Goal: Transaction & Acquisition: Purchase product/service

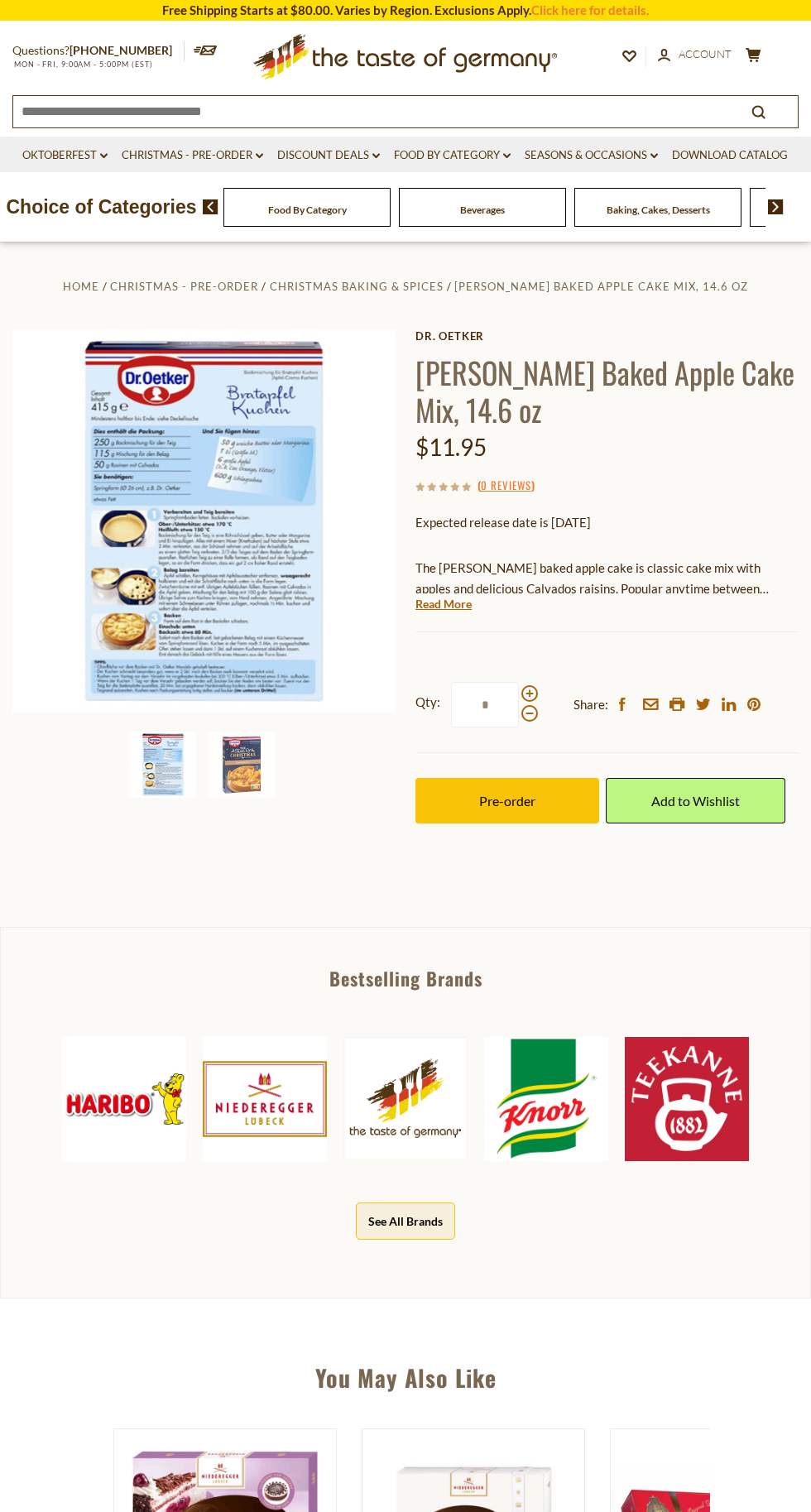
click at [261, 771] on img at bounding box center [241, 764] width 66 height 66
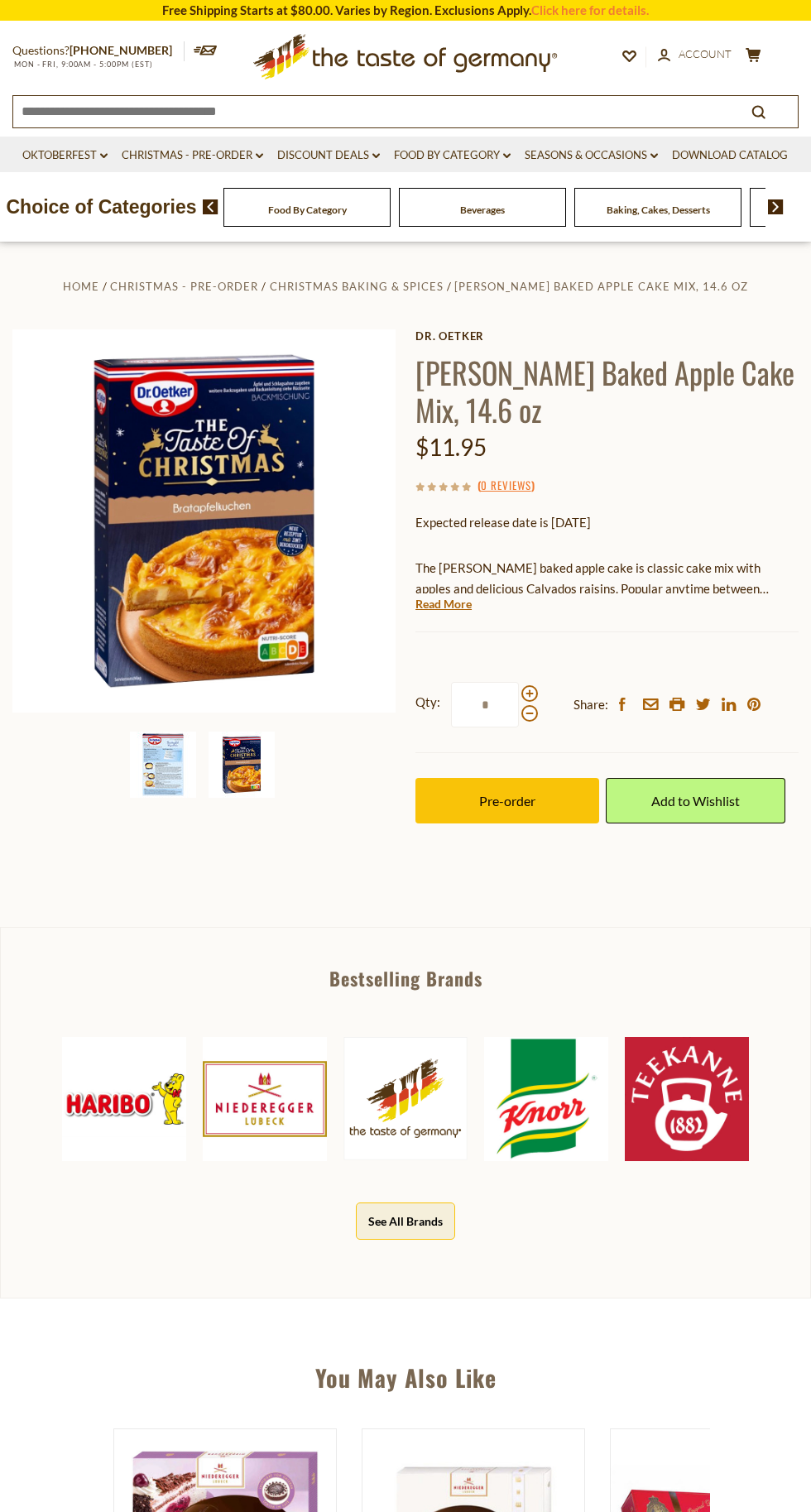
click at [153, 748] on img at bounding box center [163, 764] width 66 height 66
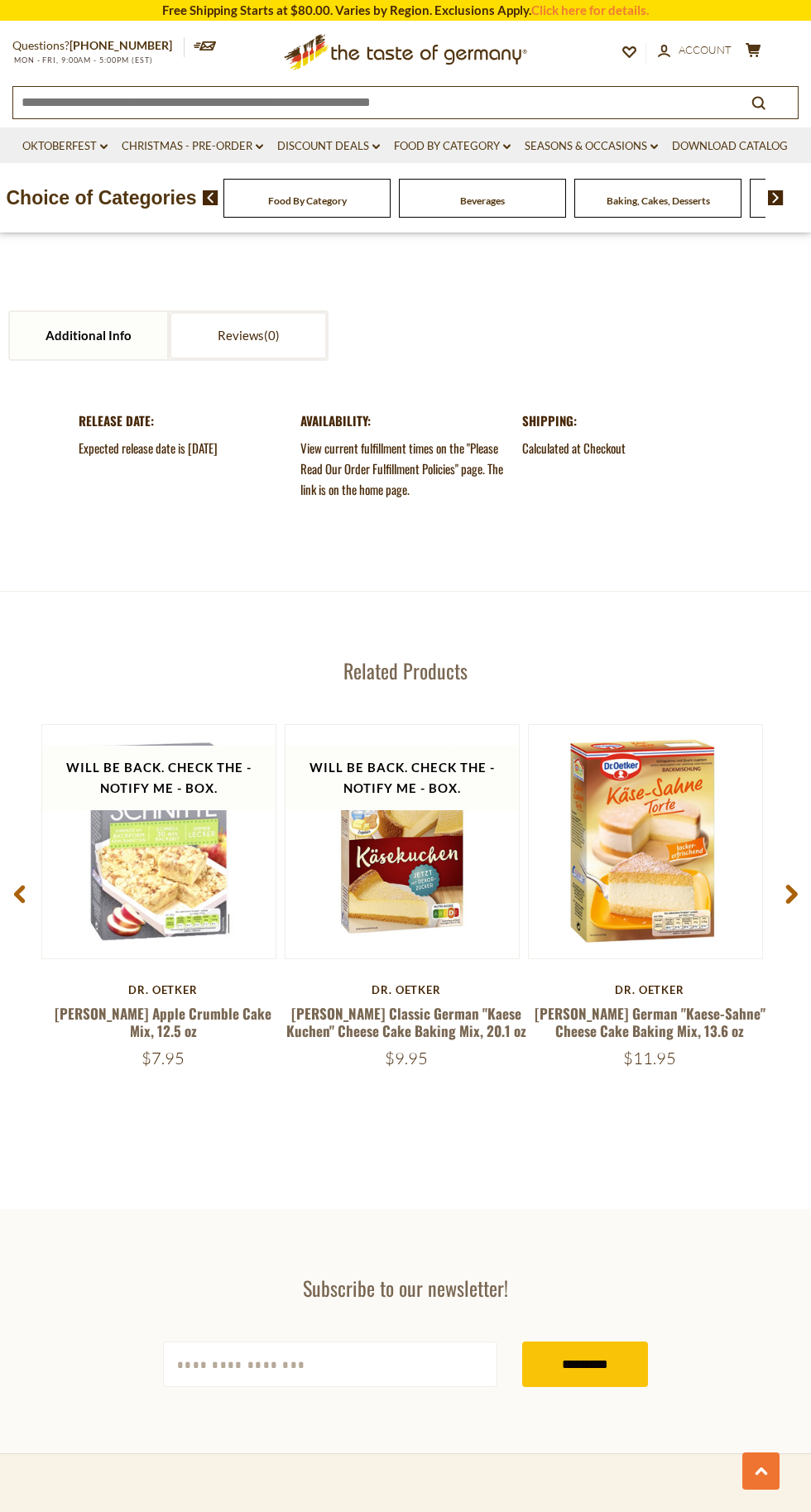
scroll to position [1691, 0]
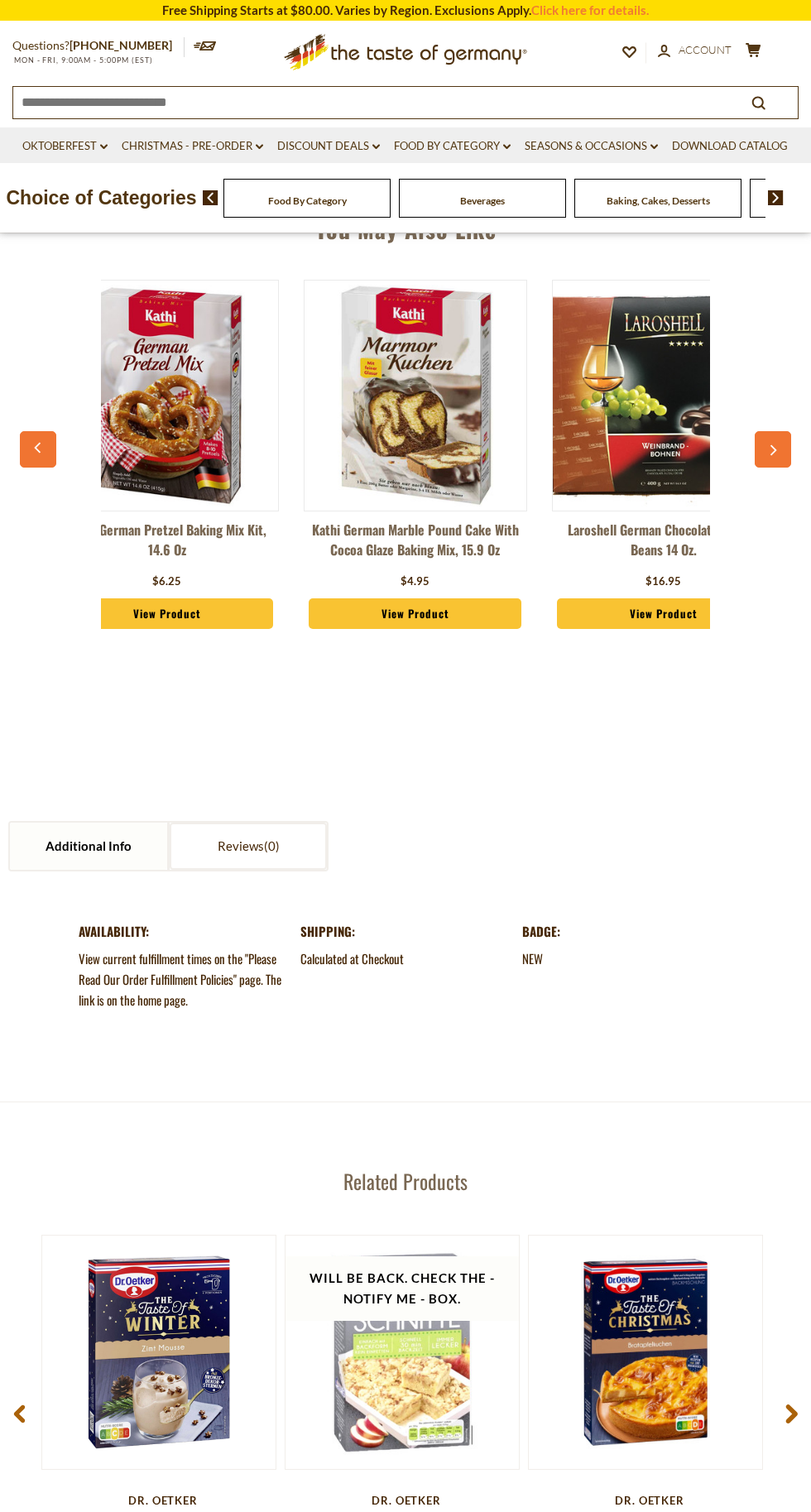
scroll to position [1285, 0]
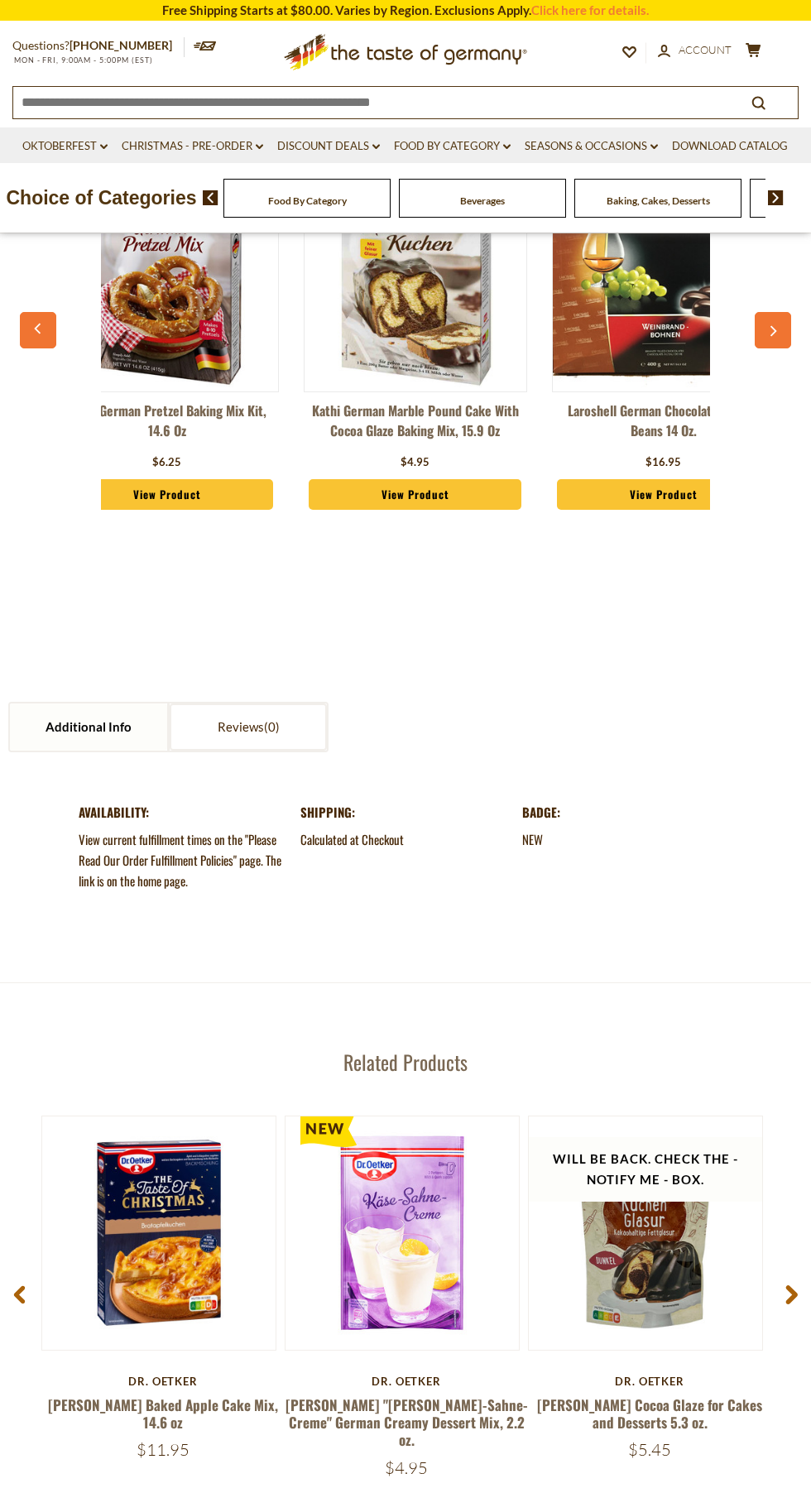
click at [195, 1187] on link at bounding box center [159, 1232] width 196 height 196
click at [174, 951] on button "Quick View" at bounding box center [160, 932] width 112 height 38
click at [190, 1394] on link "[PERSON_NAME] Baked Apple Cake Mix, 14.6 oz" at bounding box center [162, 1413] width 230 height 38
click at [220, 1394] on link "[PERSON_NAME] Baked Apple Cake Mix, 14.6 oz" at bounding box center [162, 1413] width 230 height 38
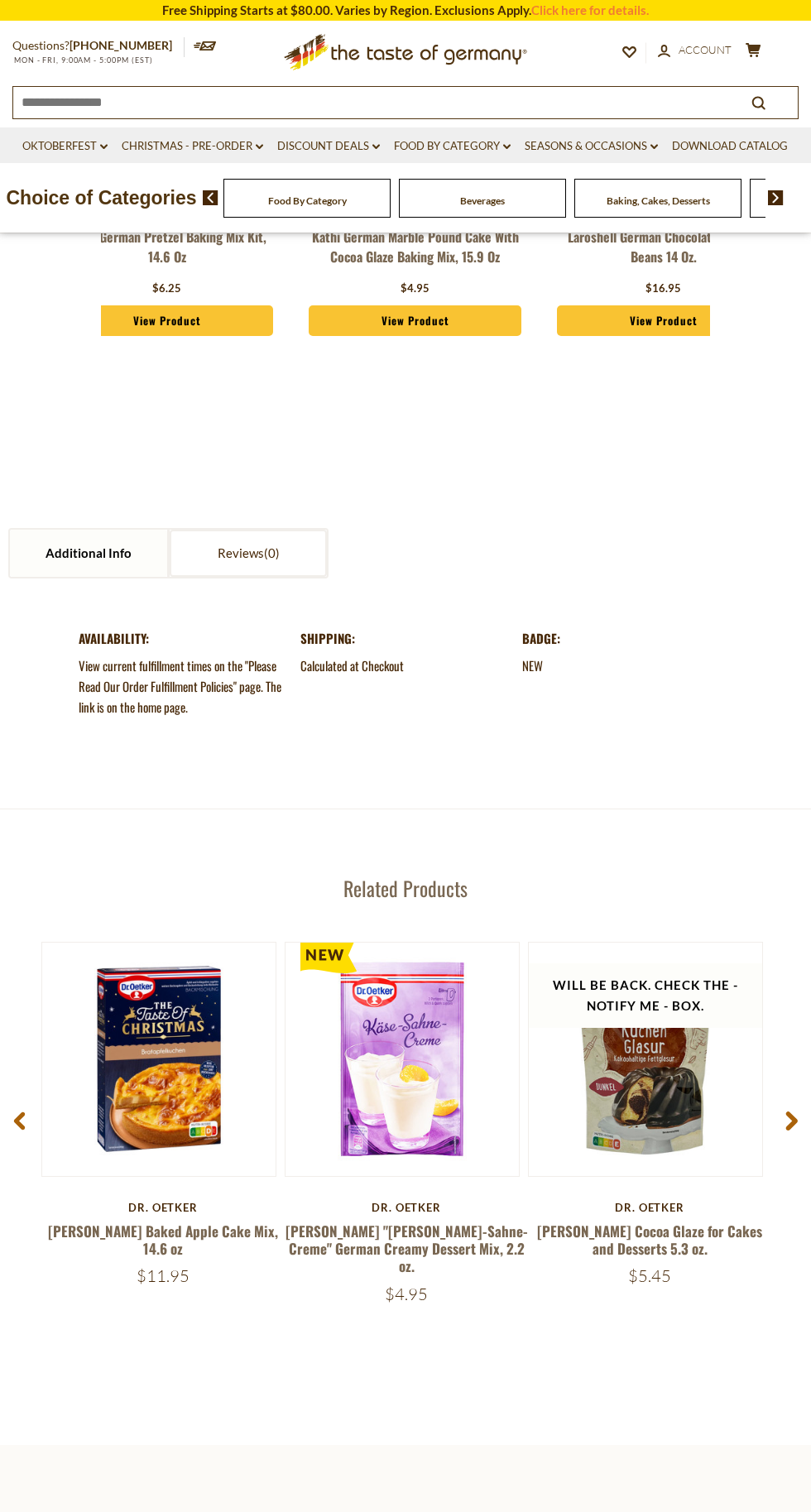
scroll to position [1504, 0]
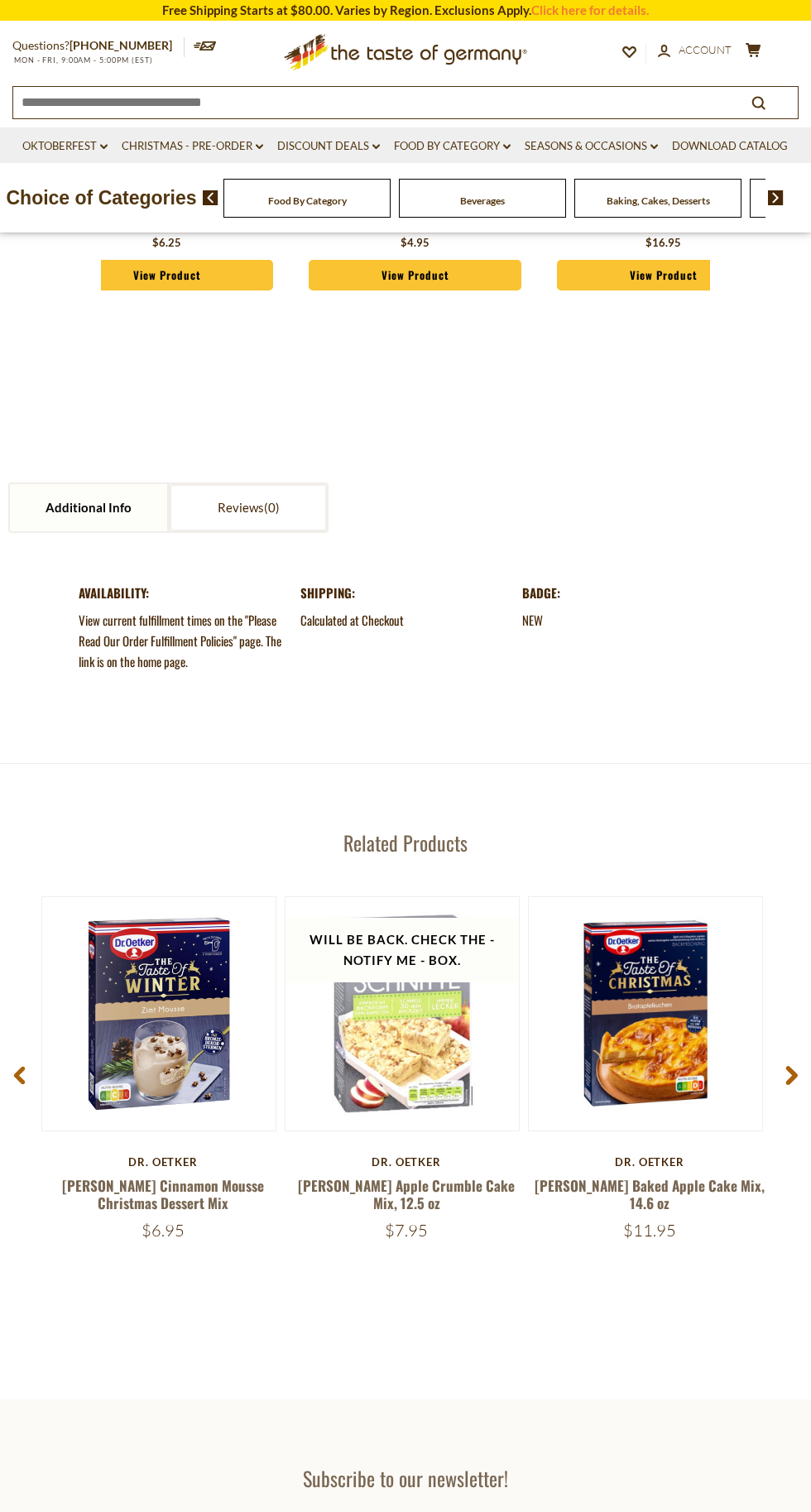
click at [642, 1175] on link "[PERSON_NAME] Baked Apple Cake Mix, 14.6 oz" at bounding box center [649, 1194] width 230 height 38
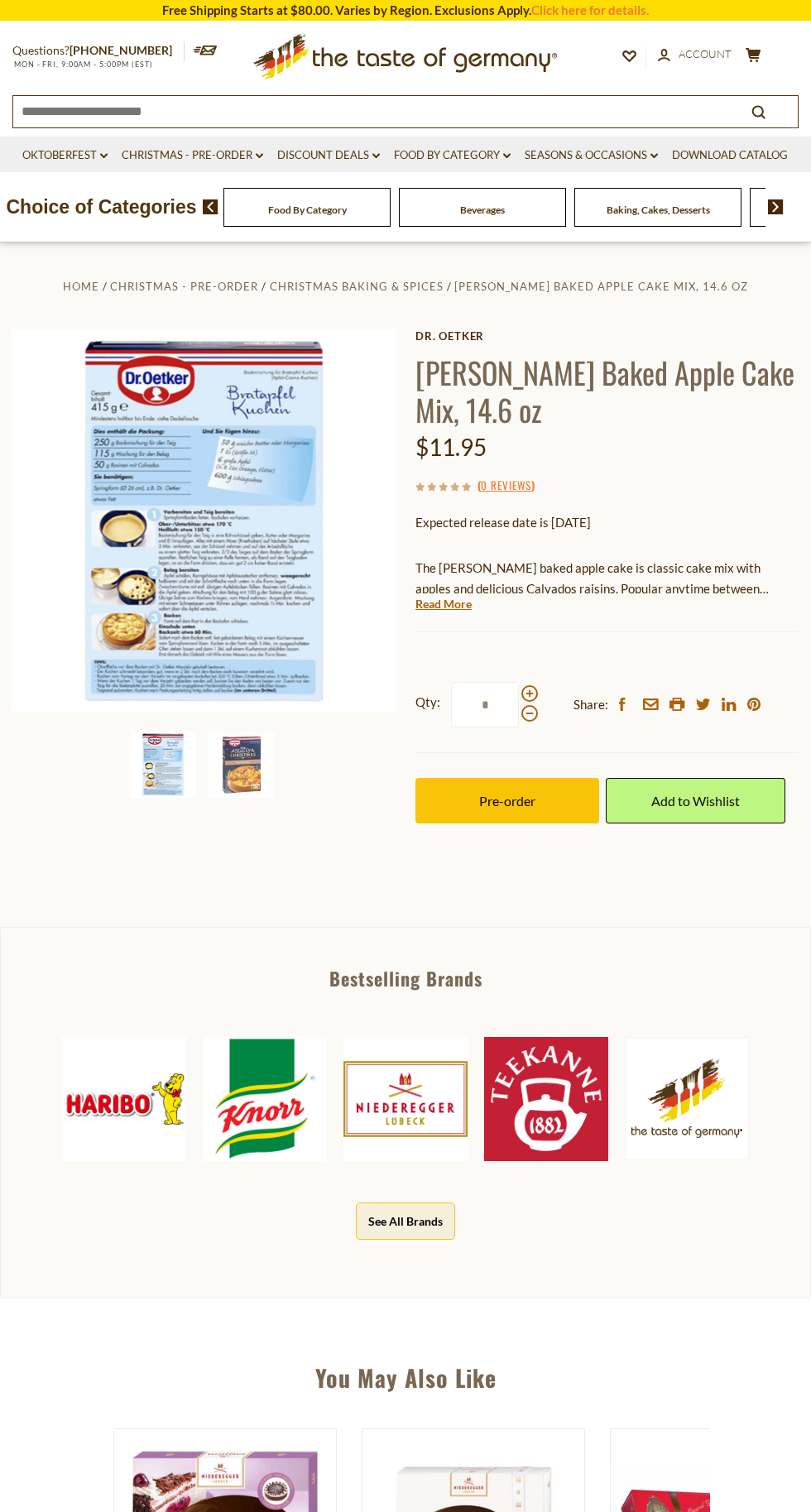
click at [242, 777] on img at bounding box center [241, 764] width 66 height 66
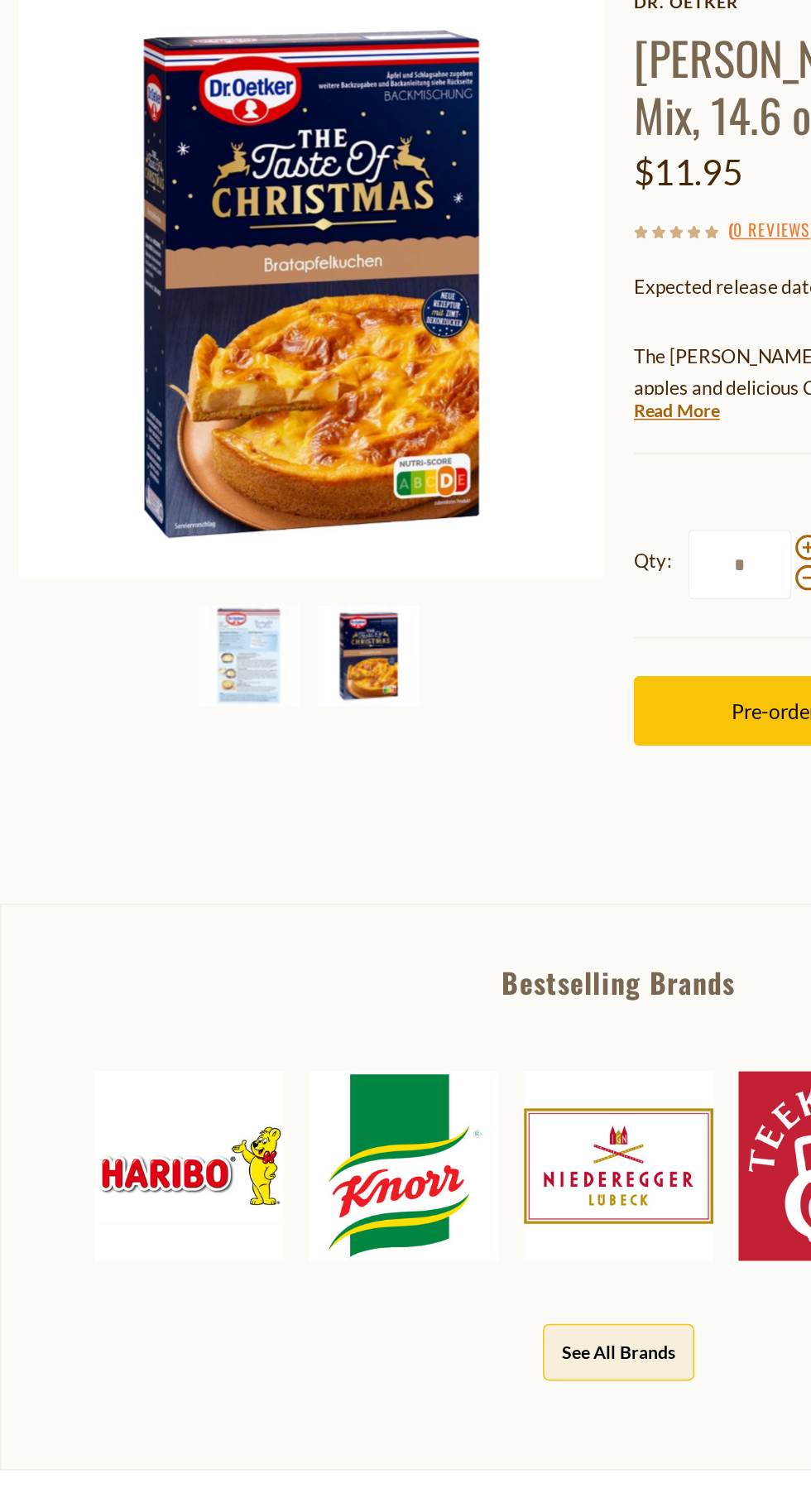
scroll to position [6, 0]
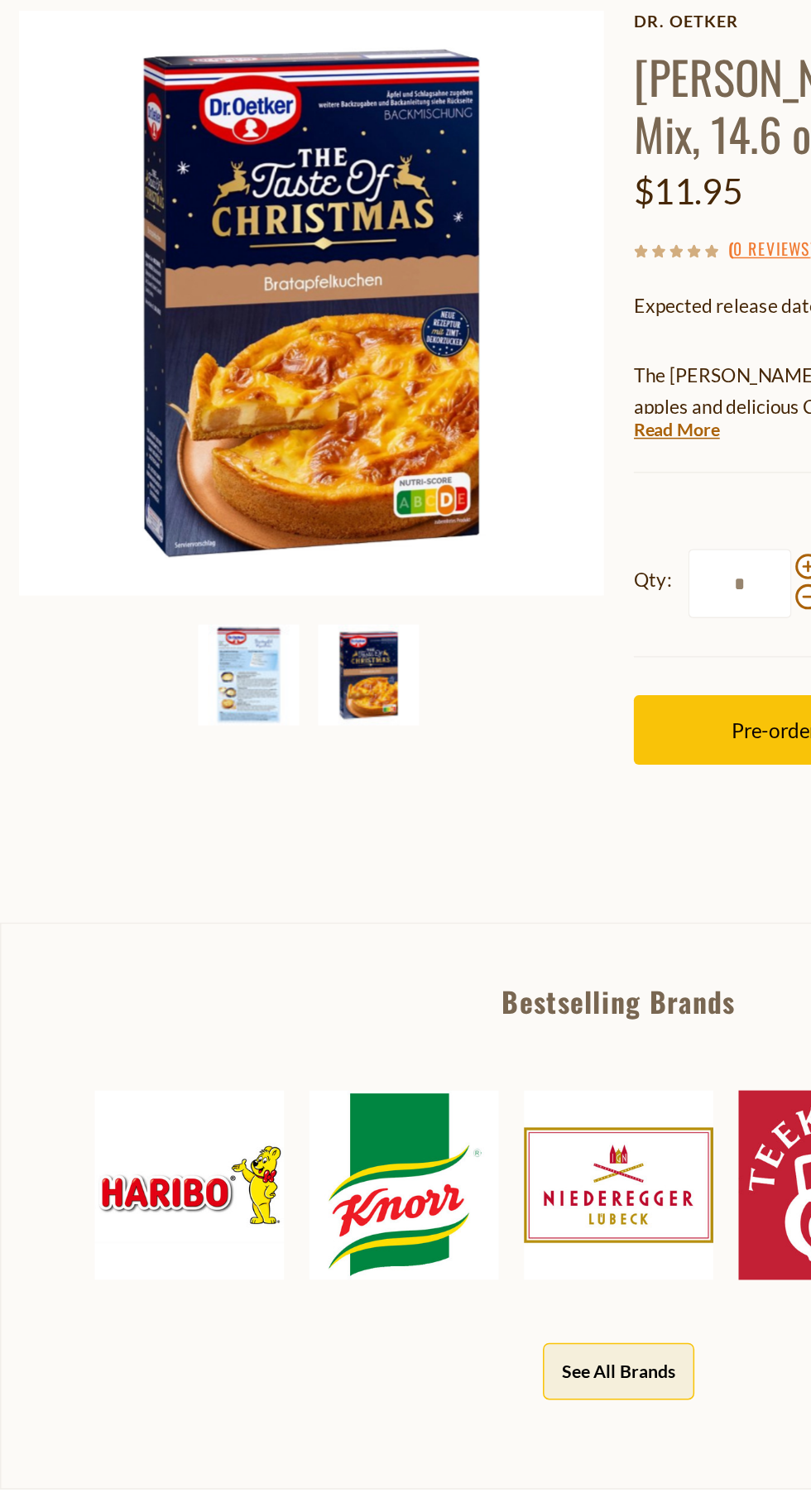
click at [166, 745] on img at bounding box center [163, 759] width 66 height 66
click at [252, 760] on img at bounding box center [241, 759] width 66 height 66
click at [166, 763] on img at bounding box center [163, 759] width 66 height 66
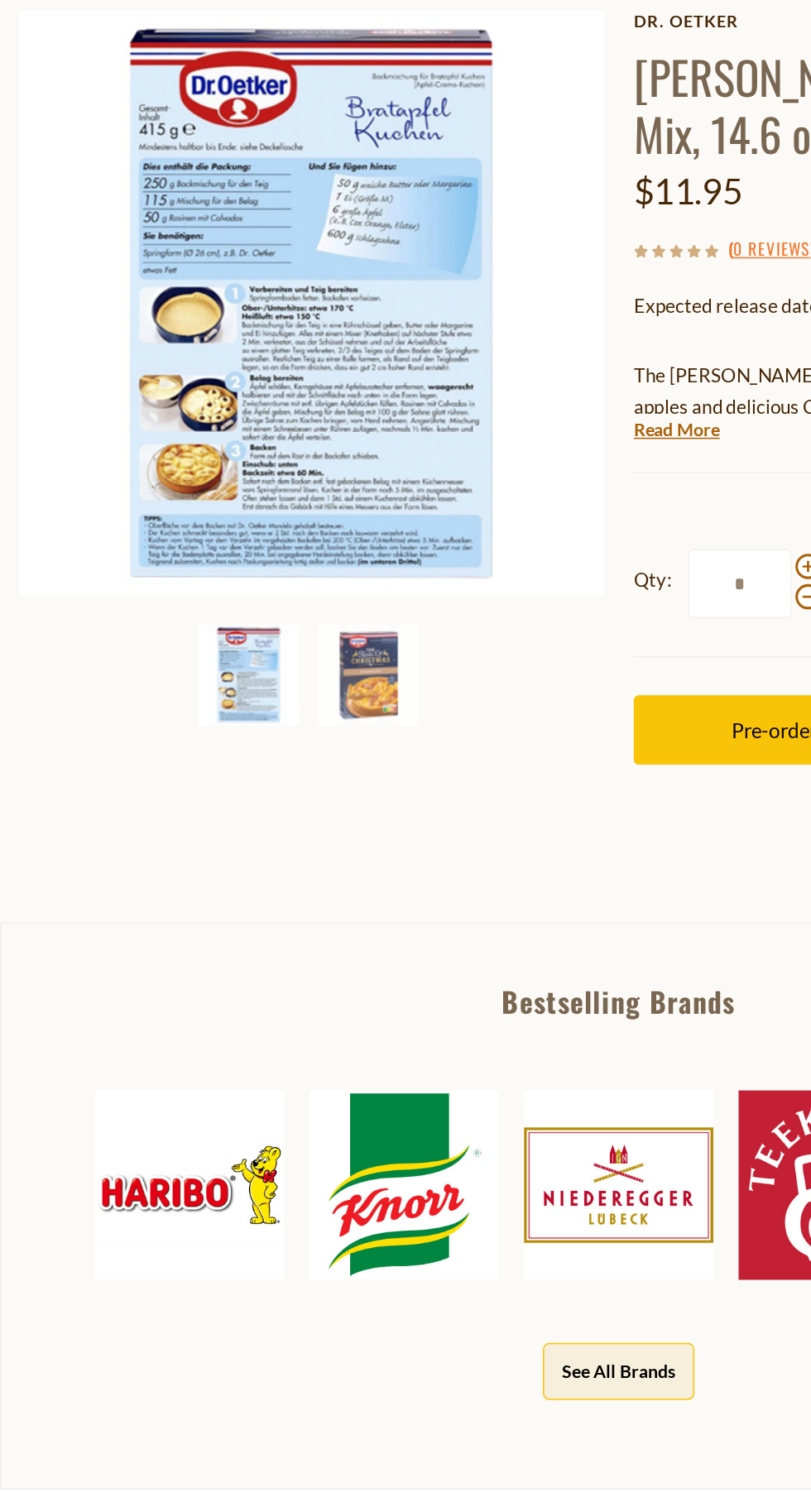
click at [246, 748] on img at bounding box center [241, 759] width 66 height 66
